Goal: Information Seeking & Learning: Learn about a topic

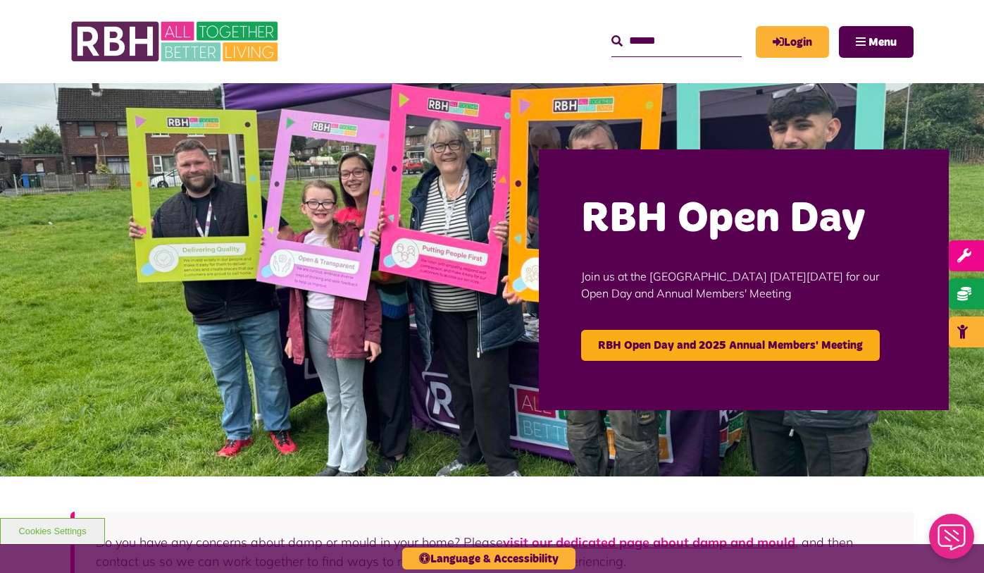
click at [642, 32] on input "text" at bounding box center [677, 41] width 130 height 30
type input "**********"
click at [612, 33] on button "Search" at bounding box center [617, 41] width 11 height 17
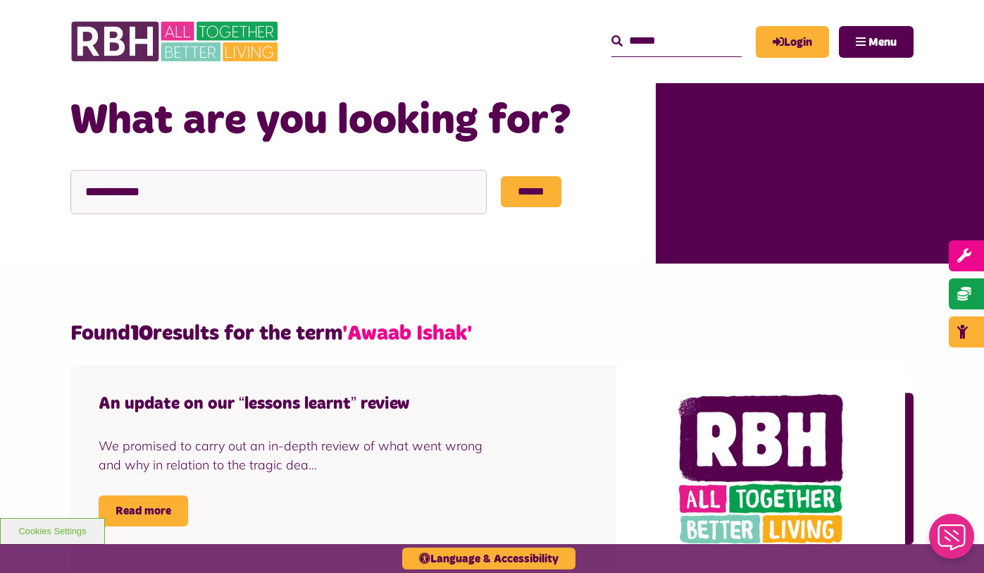
scroll to position [318, 0]
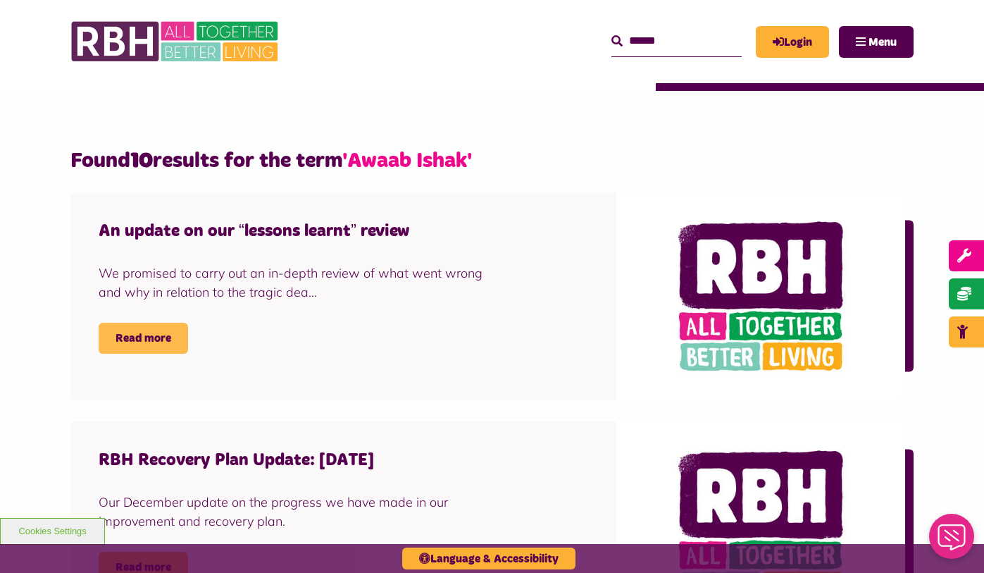
click at [146, 337] on link "Read more" at bounding box center [143, 338] width 89 height 31
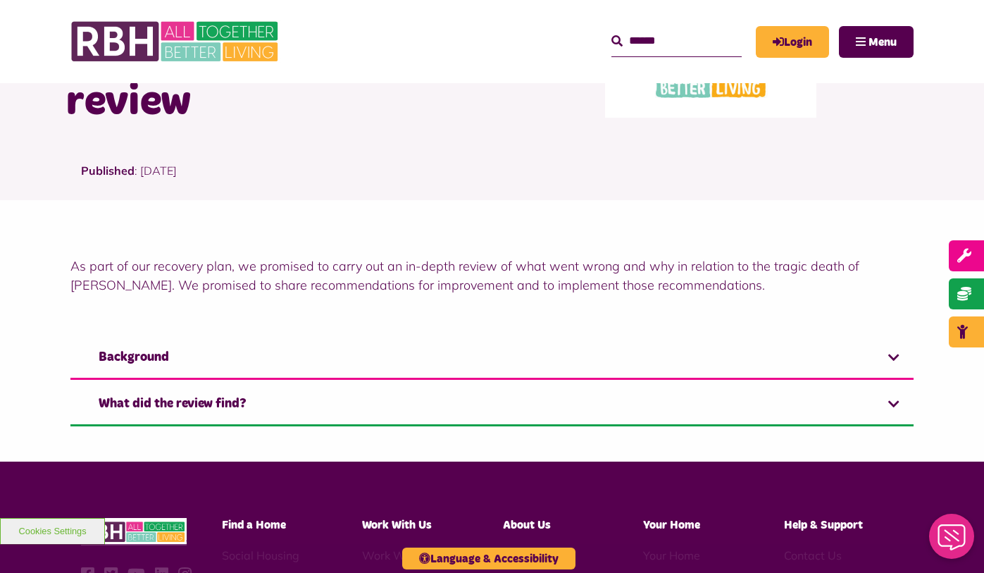
scroll to position [256, 0]
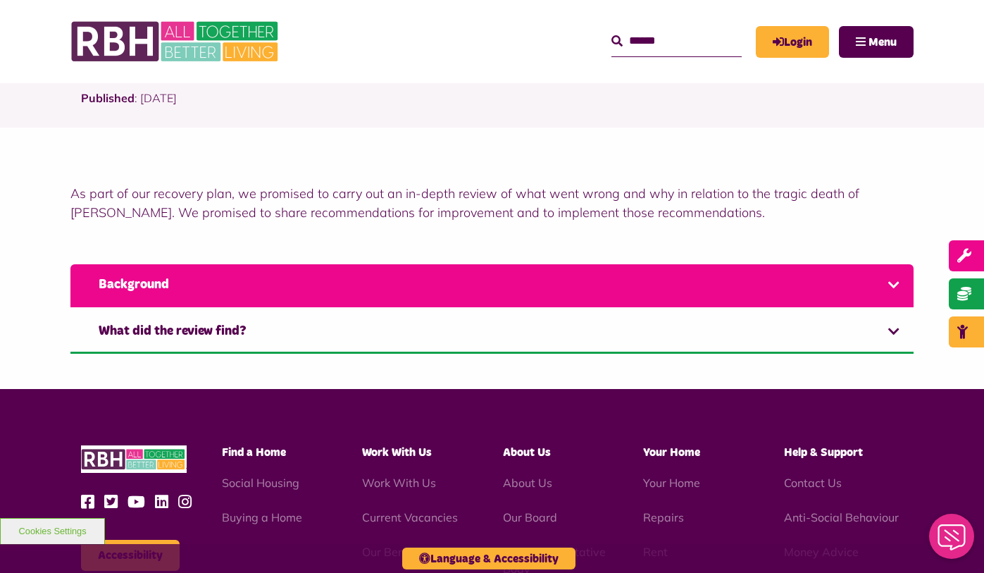
click at [896, 283] on link "Background" at bounding box center [491, 285] width 843 height 43
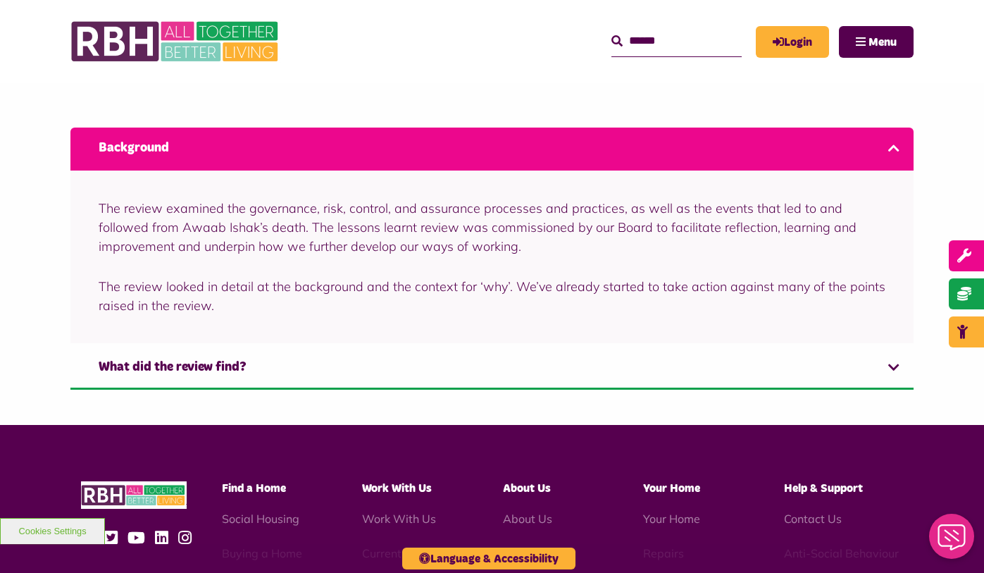
scroll to position [407, 0]
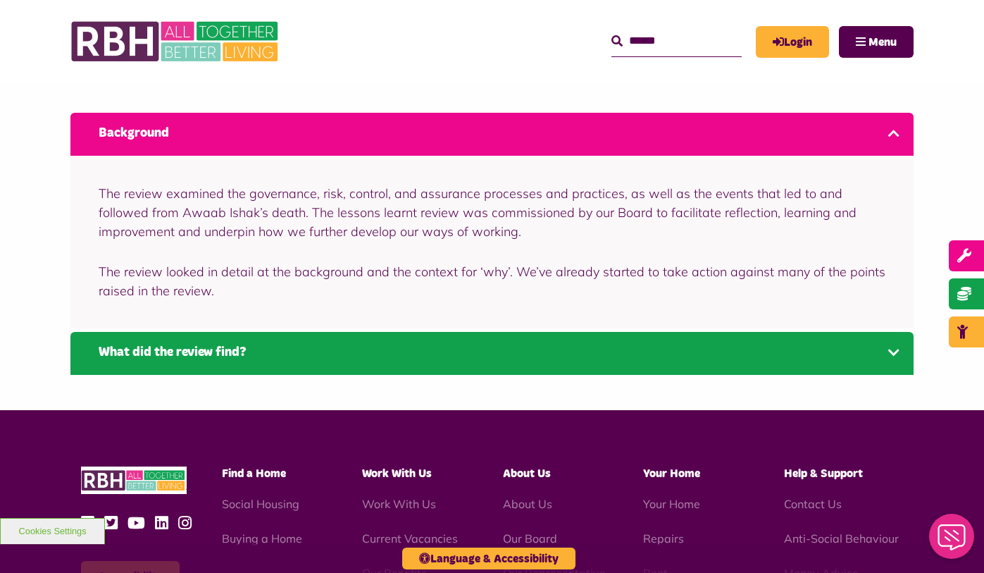
click at [893, 352] on link "What did the review find?" at bounding box center [491, 353] width 843 height 43
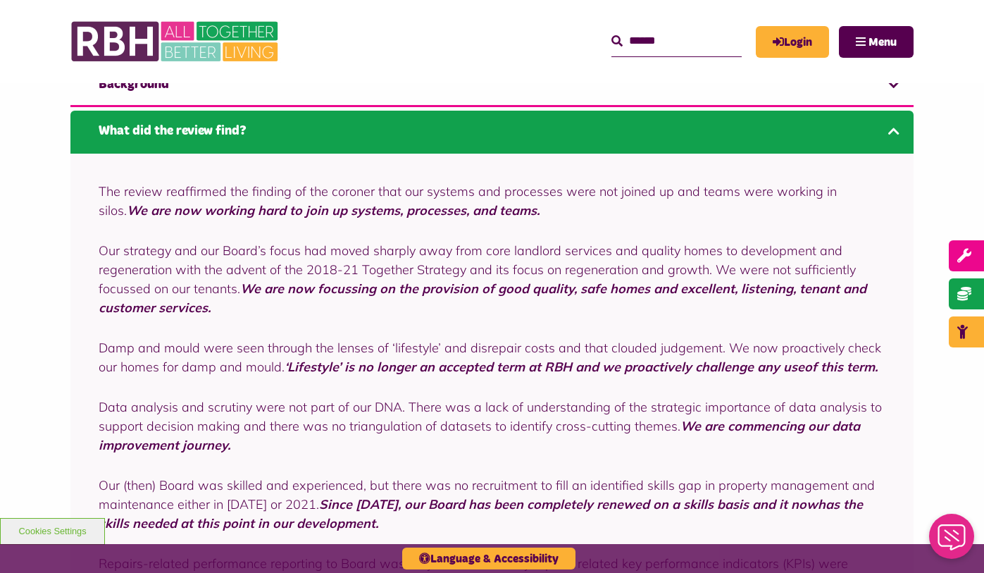
scroll to position [514, 0]
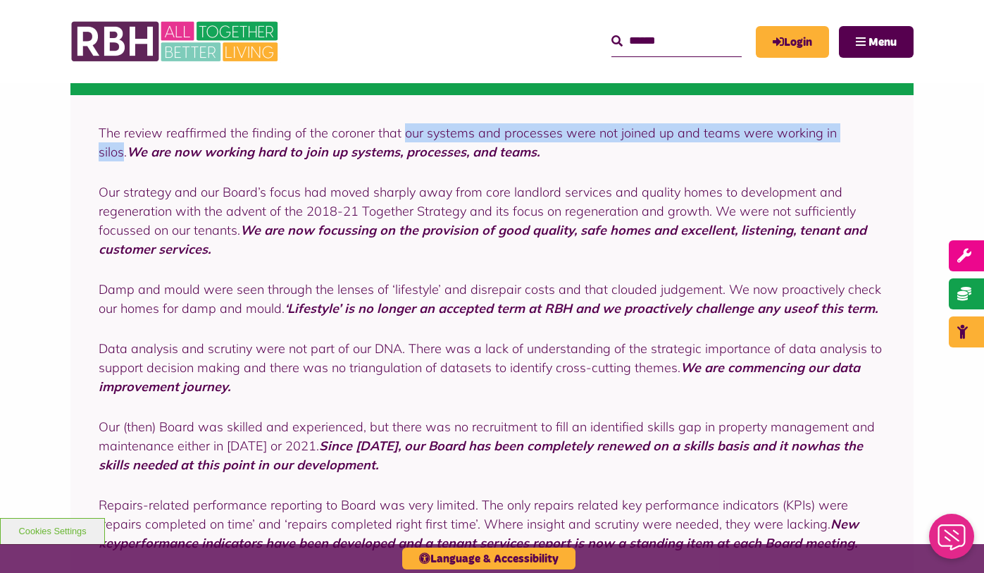
drag, startPoint x: 404, startPoint y: 132, endPoint x: 857, endPoint y: 132, distance: 453.1
click at [857, 132] on p "The review reaffirmed the finding of the coroner that our systems and processes…" at bounding box center [492, 142] width 787 height 38
copy p "our systems and processes were not joined up and teams were working in silos"
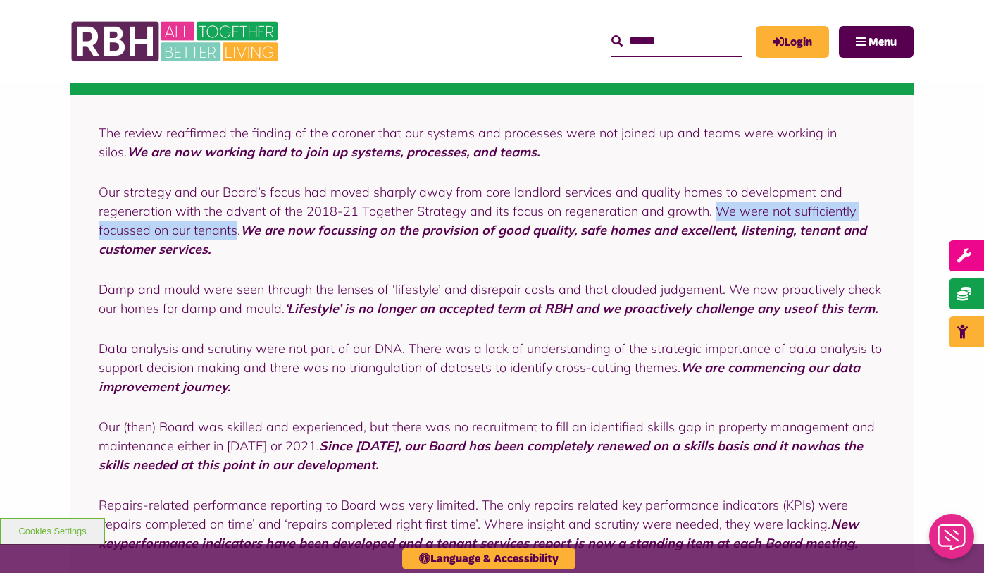
drag, startPoint x: 711, startPoint y: 207, endPoint x: 236, endPoint y: 228, distance: 475.4
click at [236, 228] on p "Our strategy and our Board’s focus had moved sharply away from core landlord se…" at bounding box center [492, 221] width 787 height 76
copy p "We were not sufficiently focussed on our tenants"
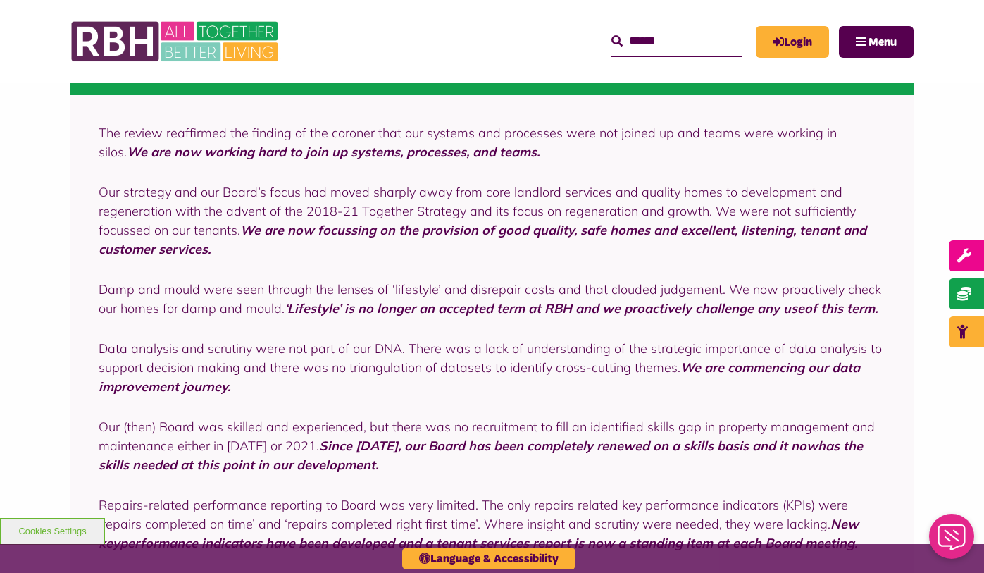
click at [269, 303] on p "Damp and mould were seen through the lenses of ‘lifestyle’ and disrepair costs …" at bounding box center [492, 299] width 787 height 38
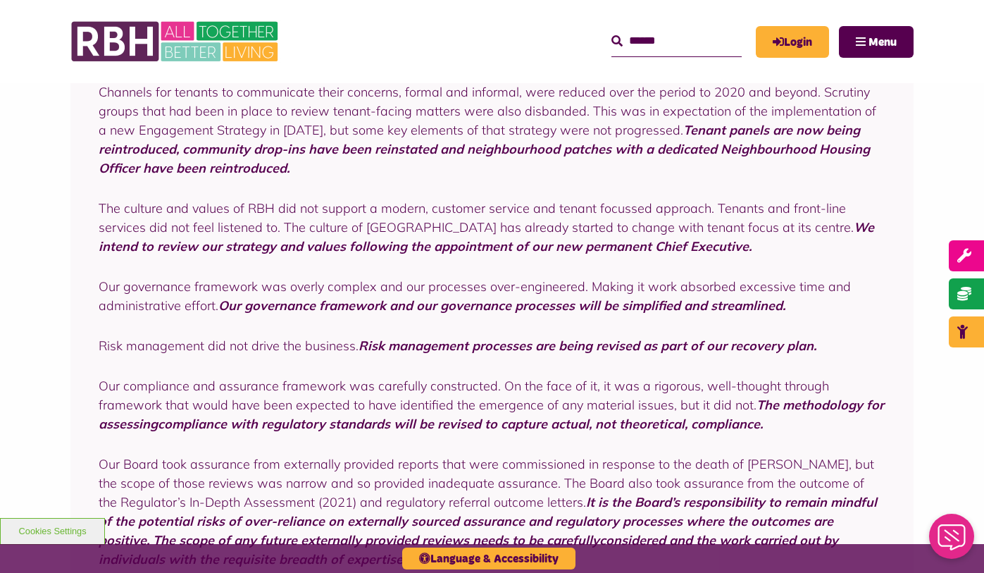
scroll to position [1082, 0]
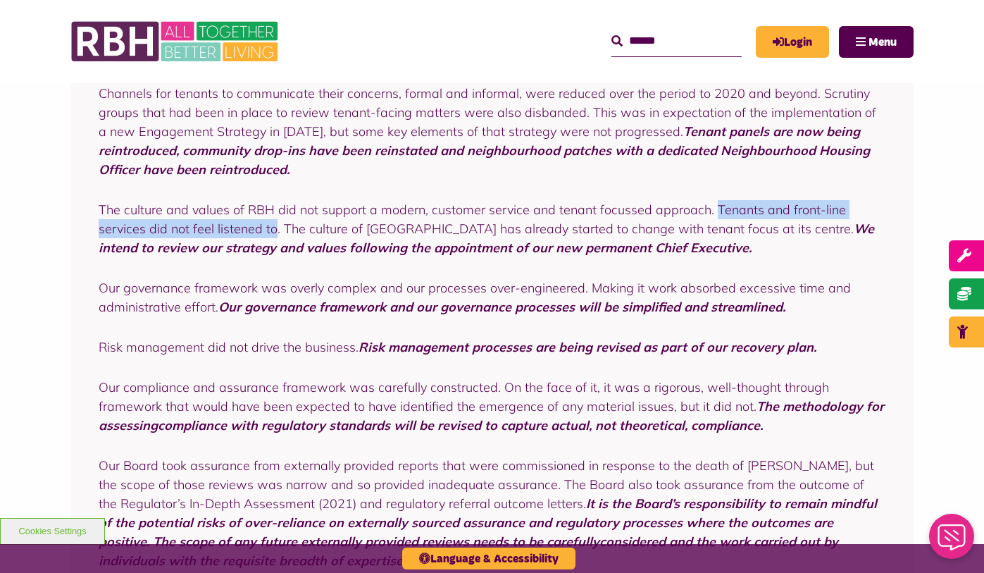
drag, startPoint x: 713, startPoint y: 210, endPoint x: 272, endPoint y: 230, distance: 441.5
click at [272, 230] on p "The culture and values of RBH did not support a modern, customer service and te…" at bounding box center [492, 228] width 787 height 57
copy p "Tenants and front-line services did not feel listened to"
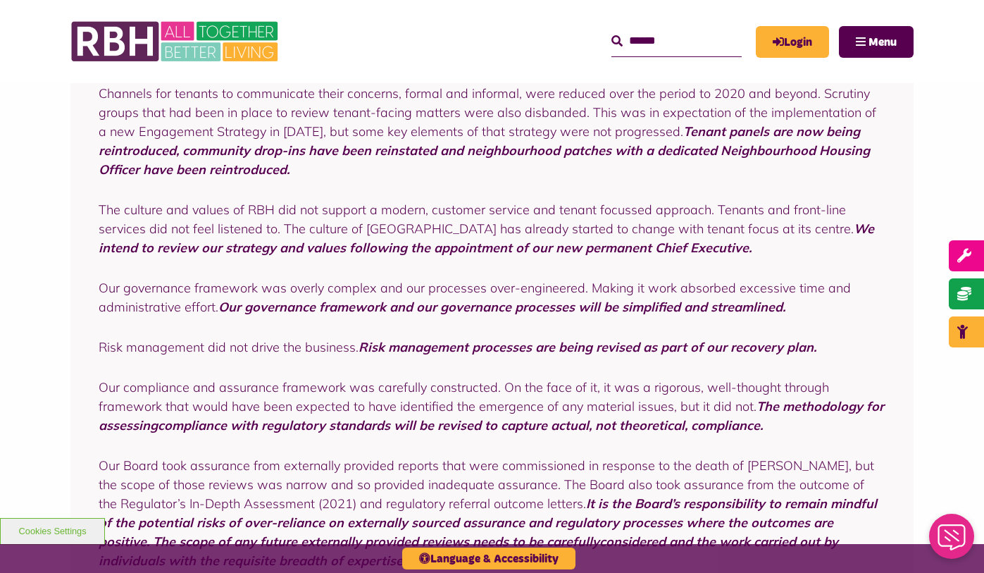
click at [422, 240] on strong "We intend to review our strategy and values following the appointment of our ne…" at bounding box center [487, 238] width 776 height 35
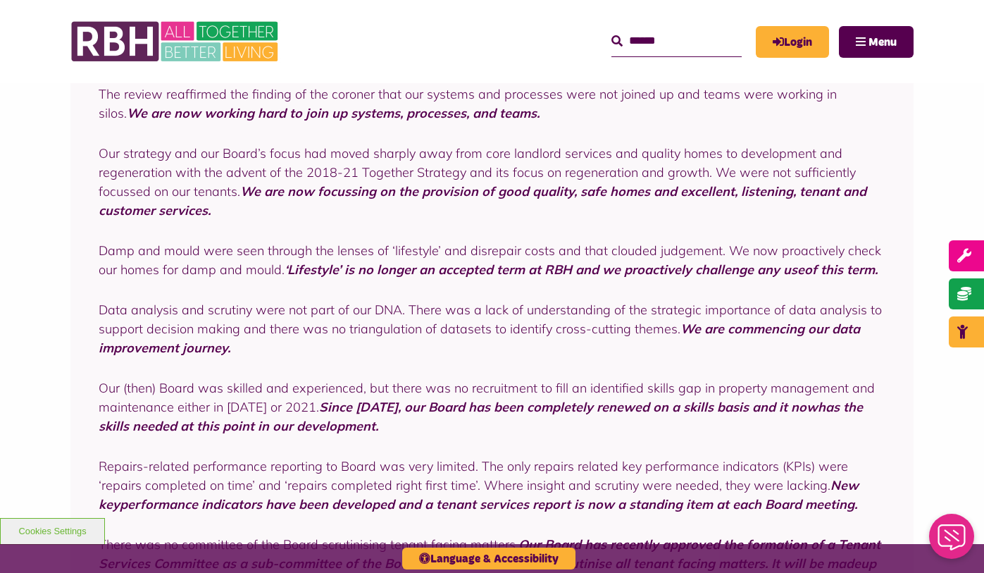
scroll to position [544, 0]
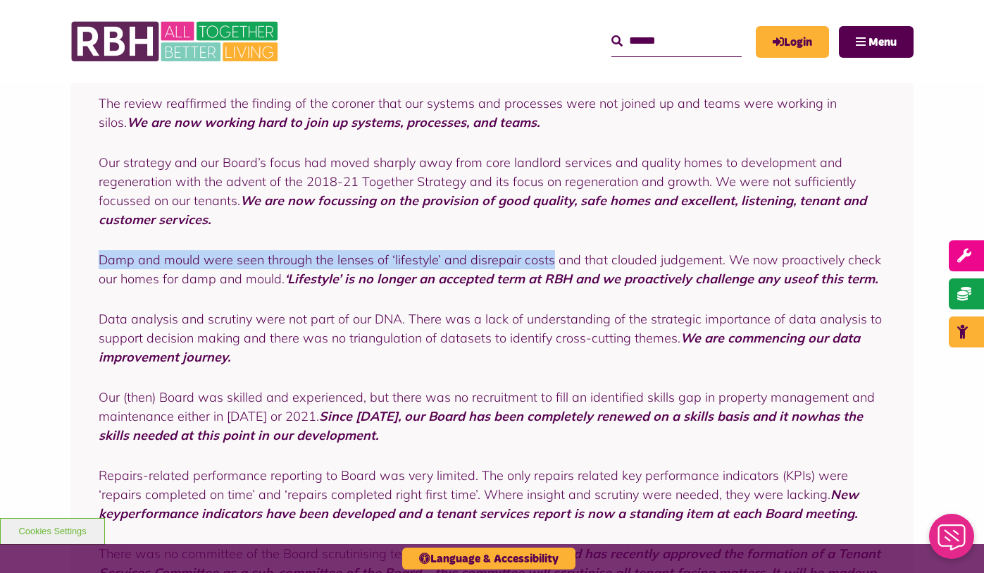
drag, startPoint x: 99, startPoint y: 256, endPoint x: 547, endPoint y: 252, distance: 447.5
click at [547, 252] on p "Damp and mould were seen through the lenses of ‘lifestyle’ and disrepair costs …" at bounding box center [492, 269] width 787 height 38
copy p "Damp and mould were seen through the lenses of ‘lifestyle’ and disrepair costs"
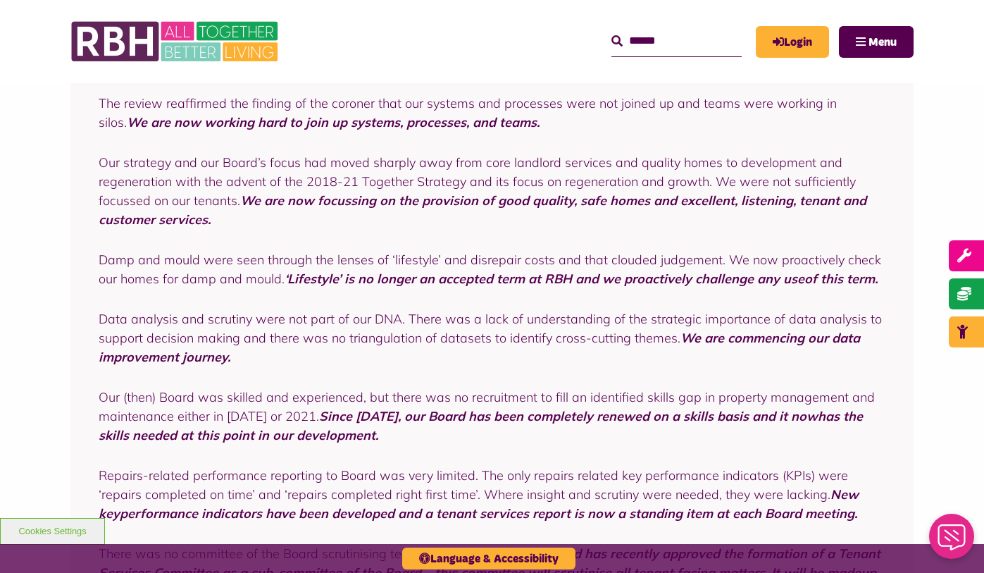
click at [433, 186] on p "Our strategy and our Board’s focus had moved sharply away from core landlord se…" at bounding box center [492, 191] width 787 height 76
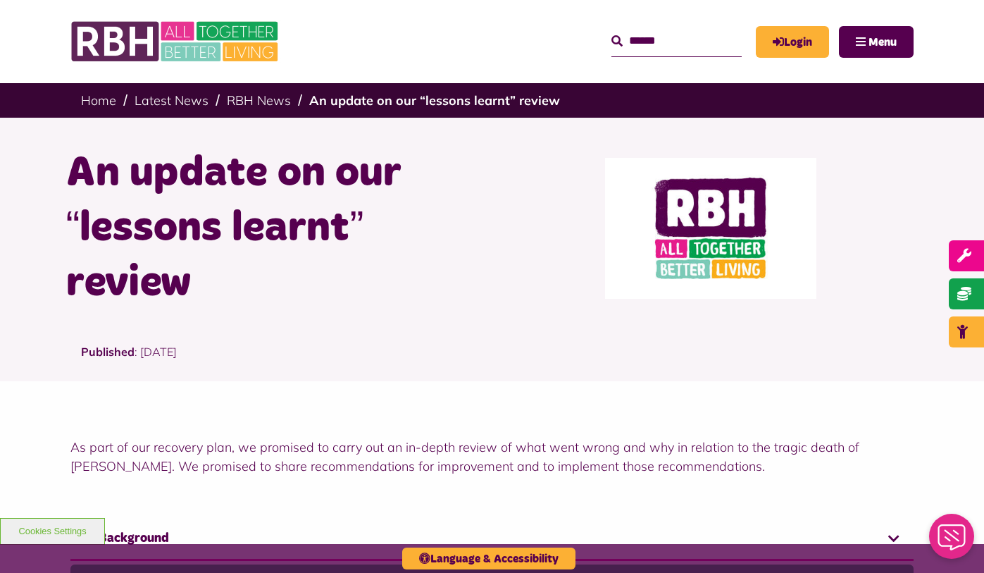
scroll to position [0, 0]
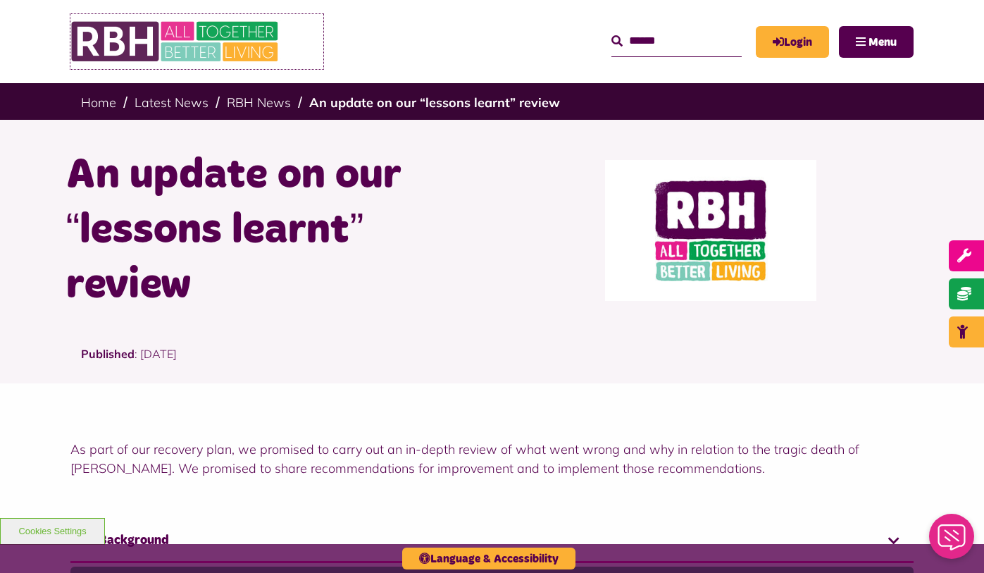
click at [151, 44] on img at bounding box center [175, 41] width 211 height 55
